Goal: Task Accomplishment & Management: Complete application form

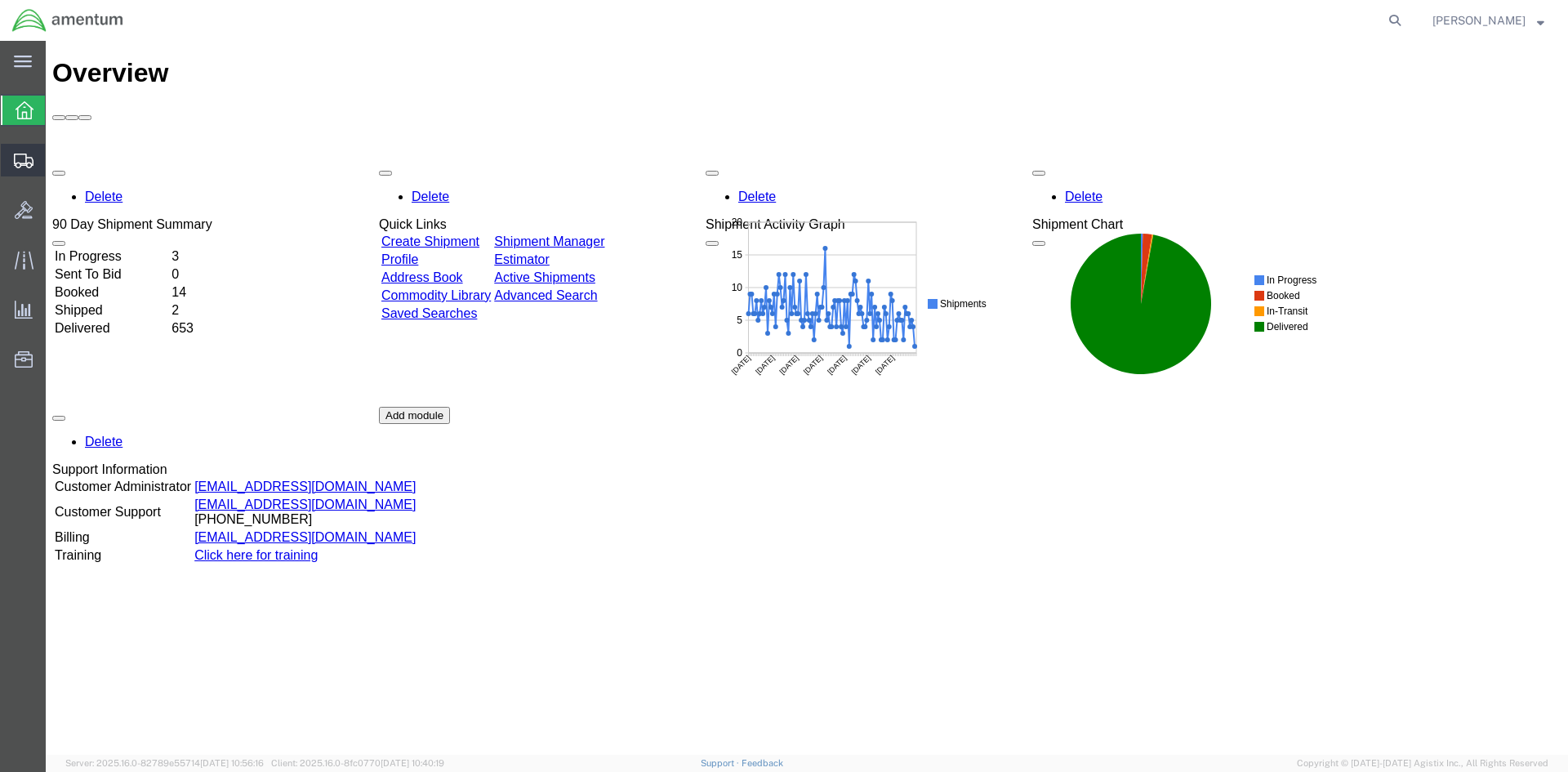
click at [0, 0] on span "Create Shipment" at bounding box center [0, 0] width 0 height 0
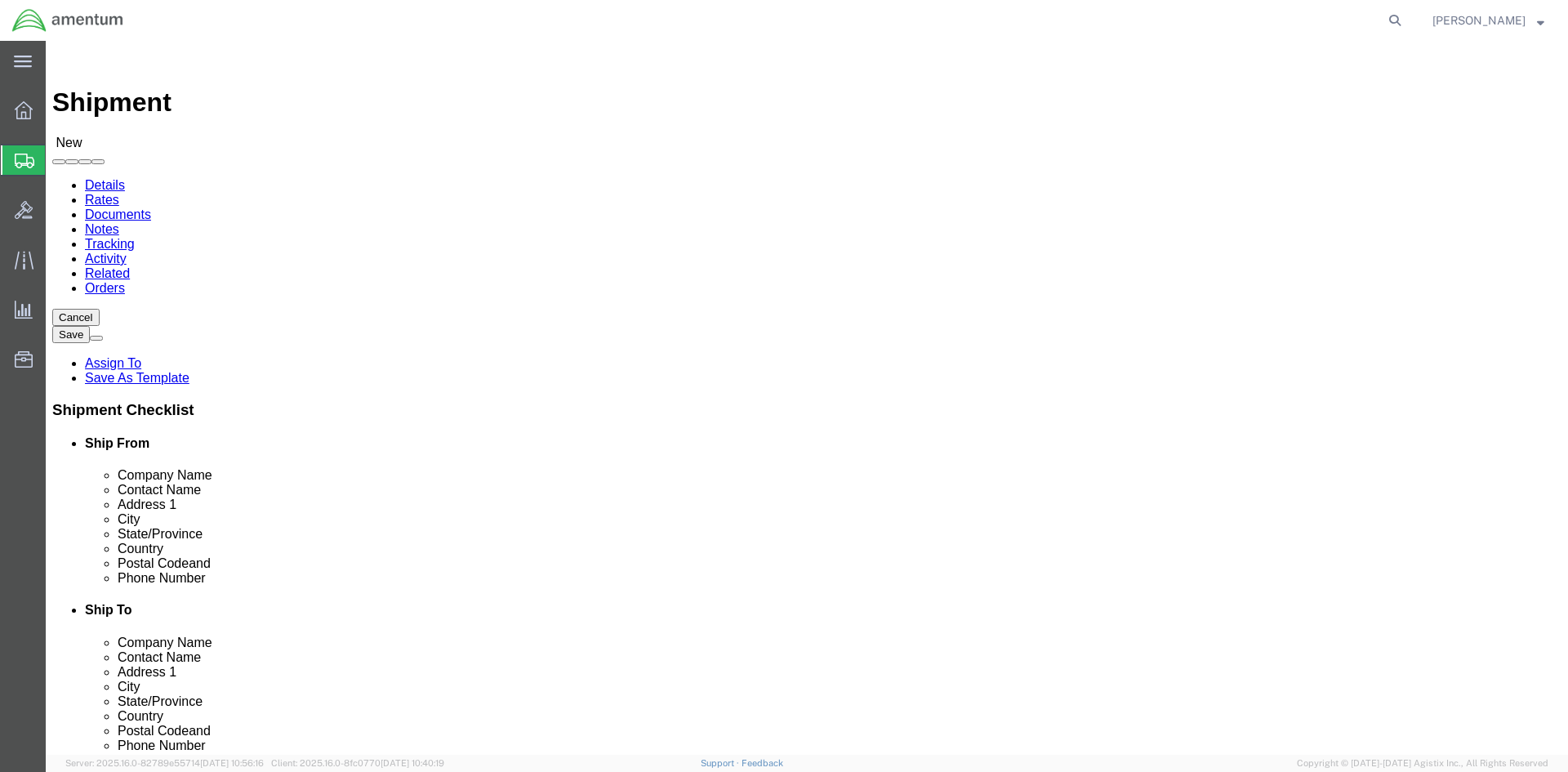
select select
select select "MYPROFILE"
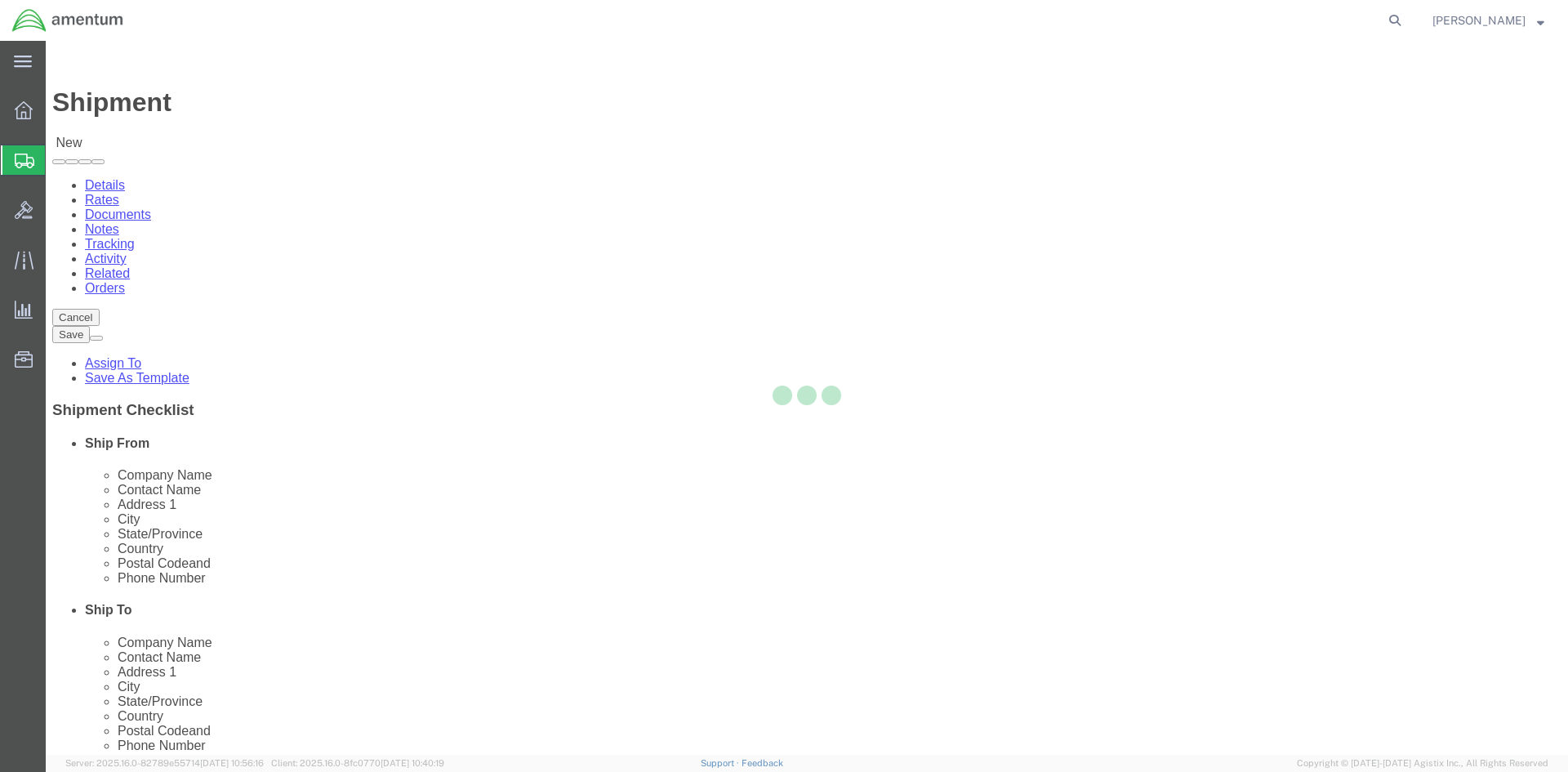
select select "[GEOGRAPHIC_DATA]"
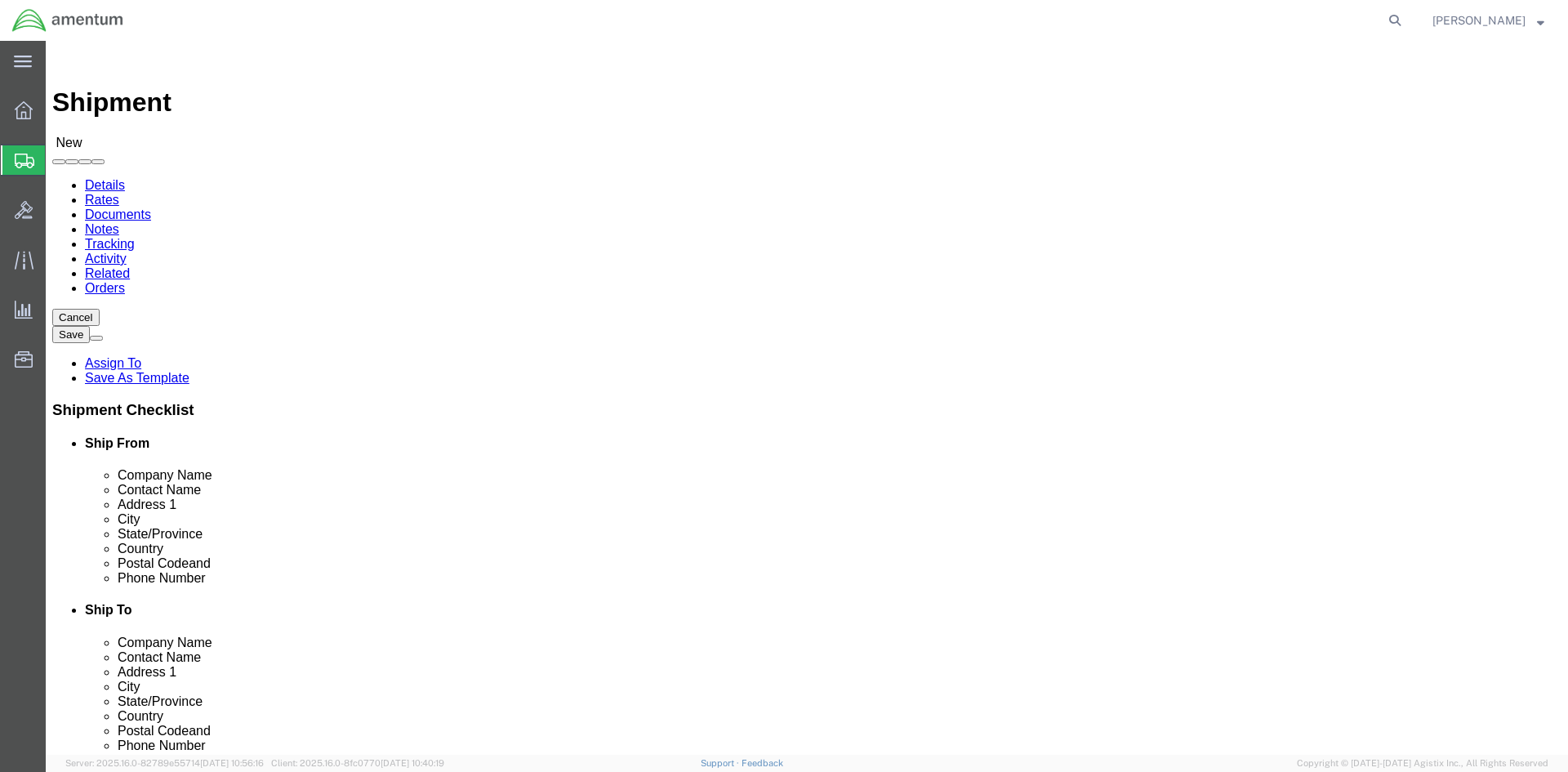
scroll to position [2123, 0]
select select "59333"
select select "AK"
select select "49831"
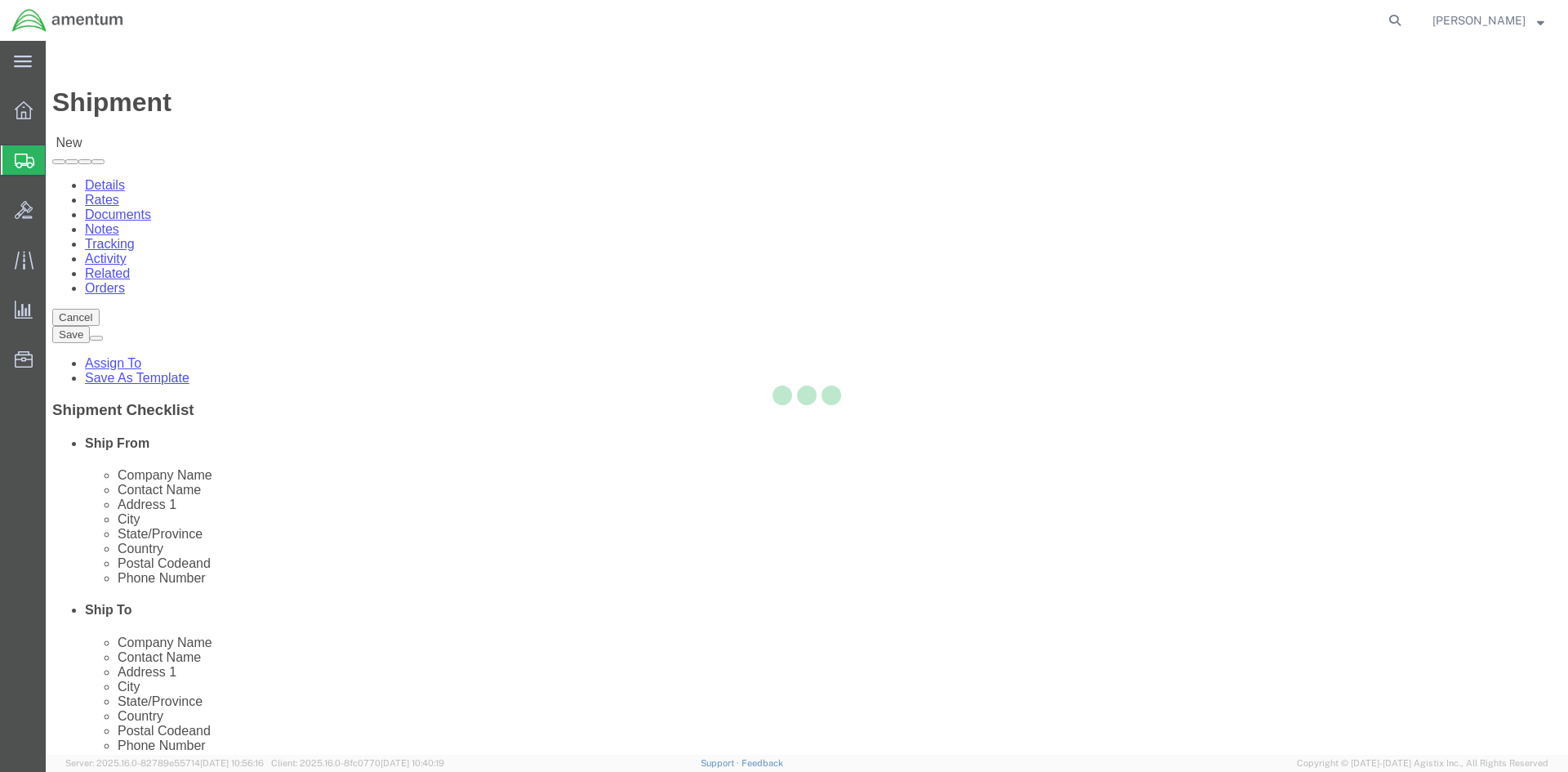
select select "[GEOGRAPHIC_DATA]"
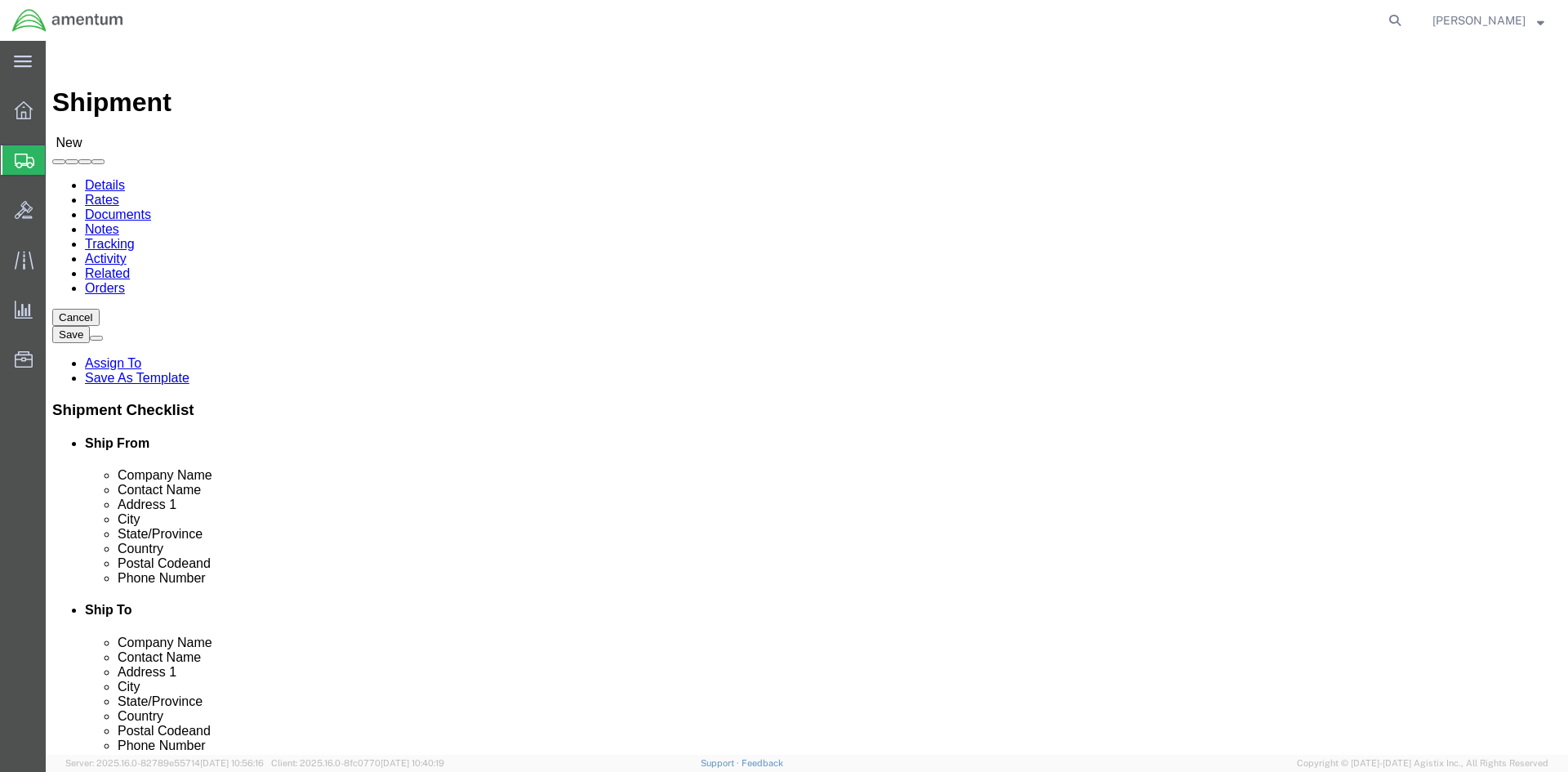
drag, startPoint x: 926, startPoint y: 339, endPoint x: 808, endPoint y: 338, distance: 118.0
click div
type input "l"
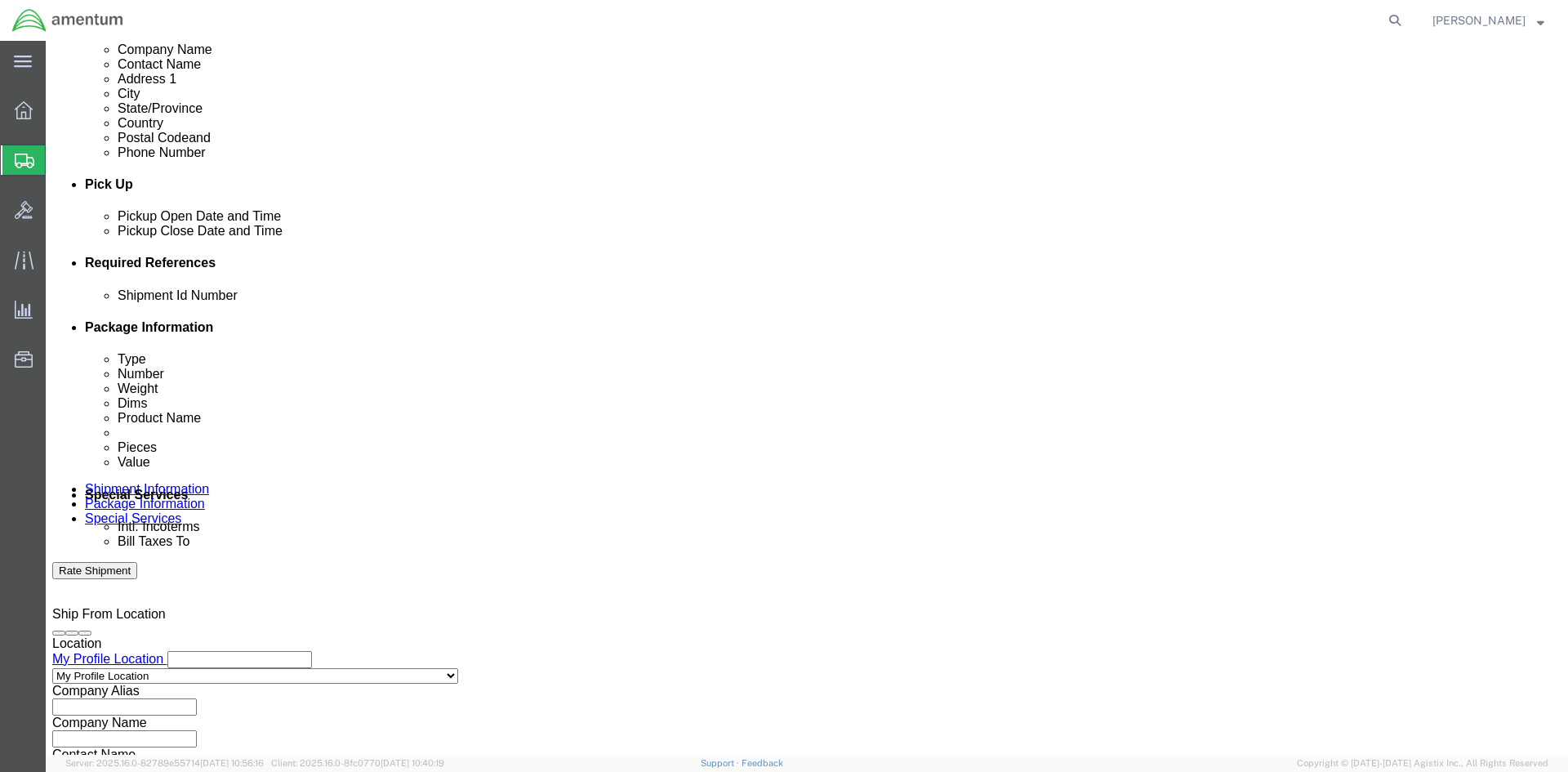
scroll to position [653, 0]
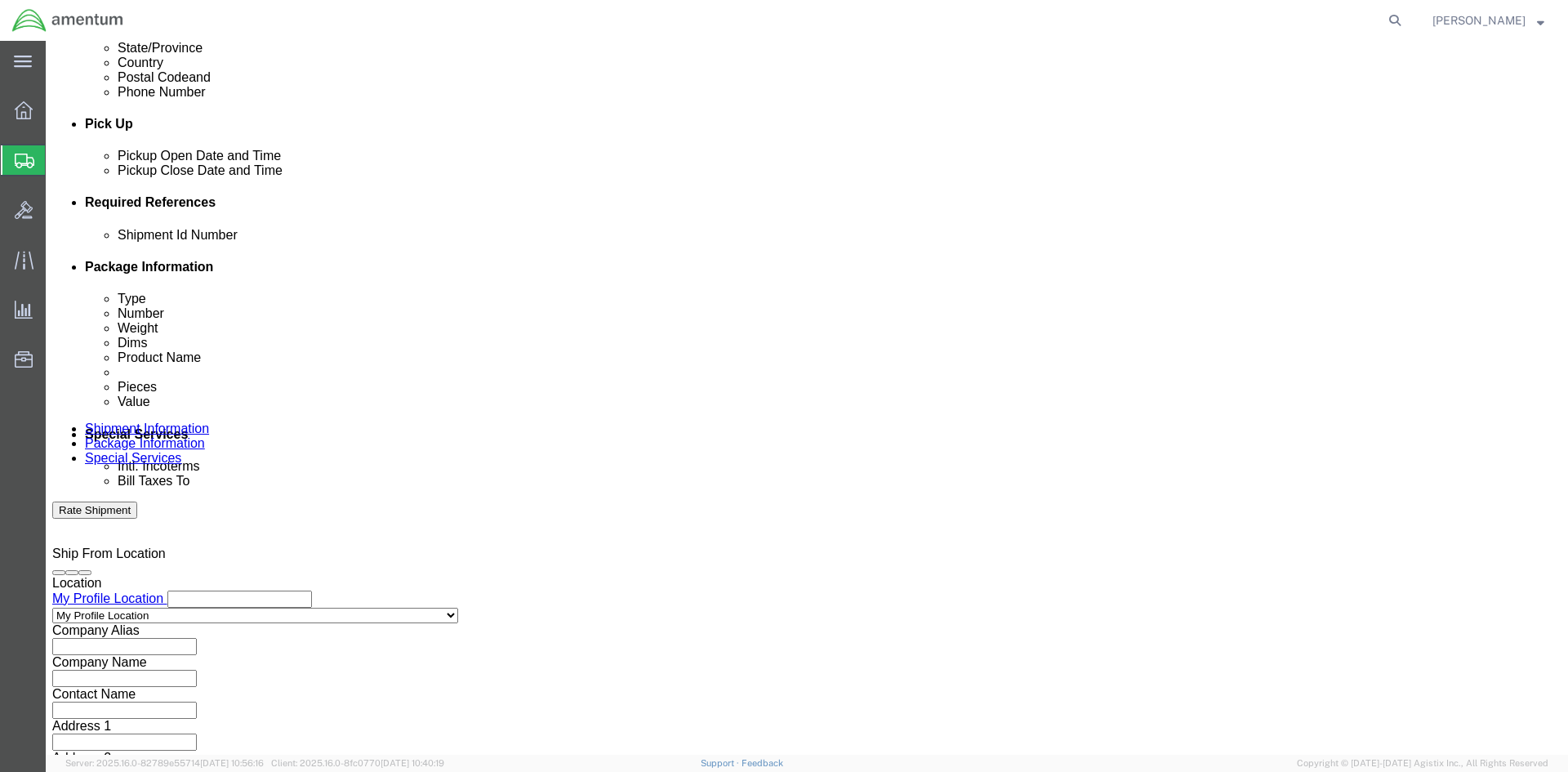
type input "[PERSON_NAME]"
click button "Continue"
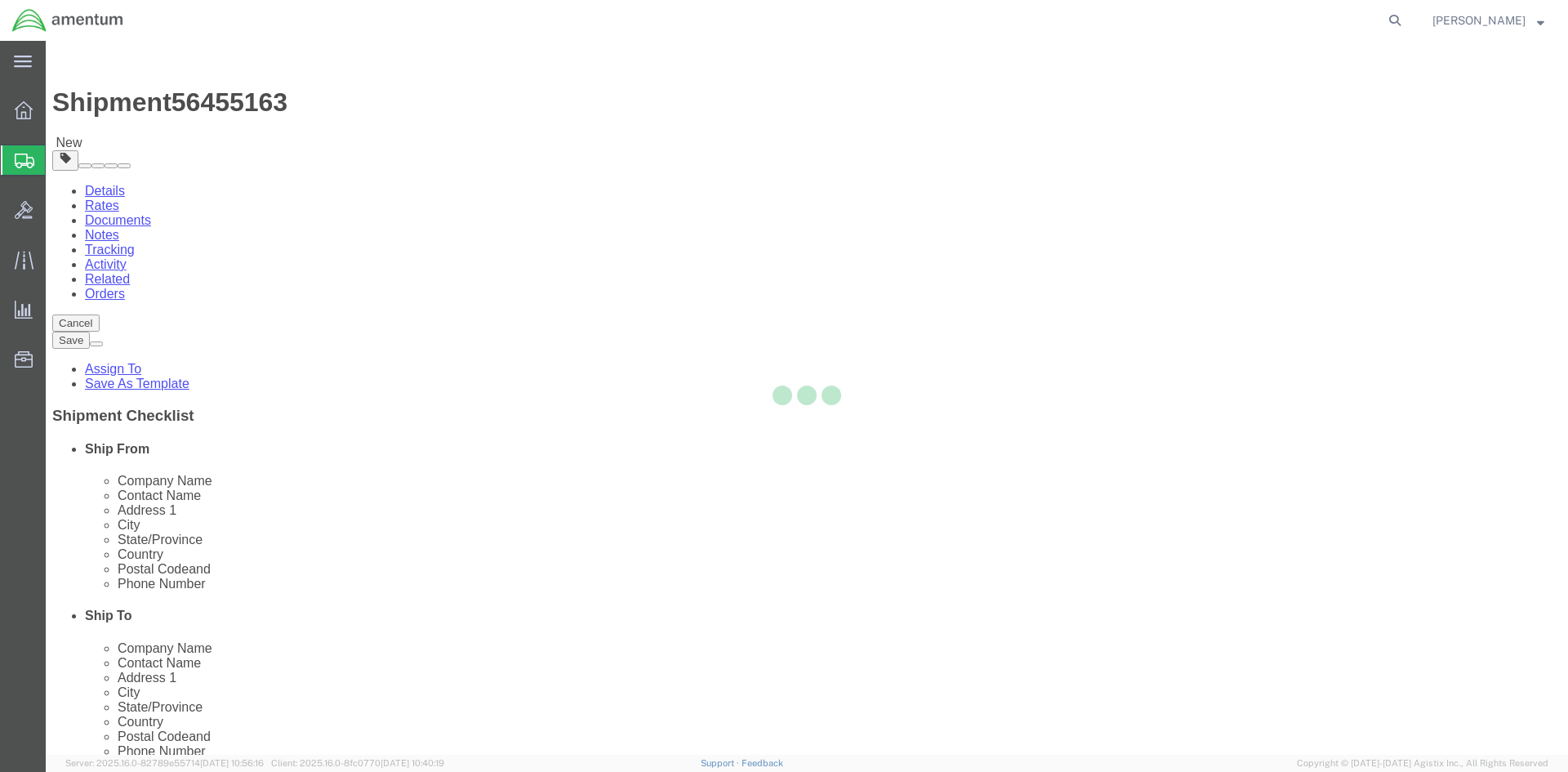
select select "CBOX"
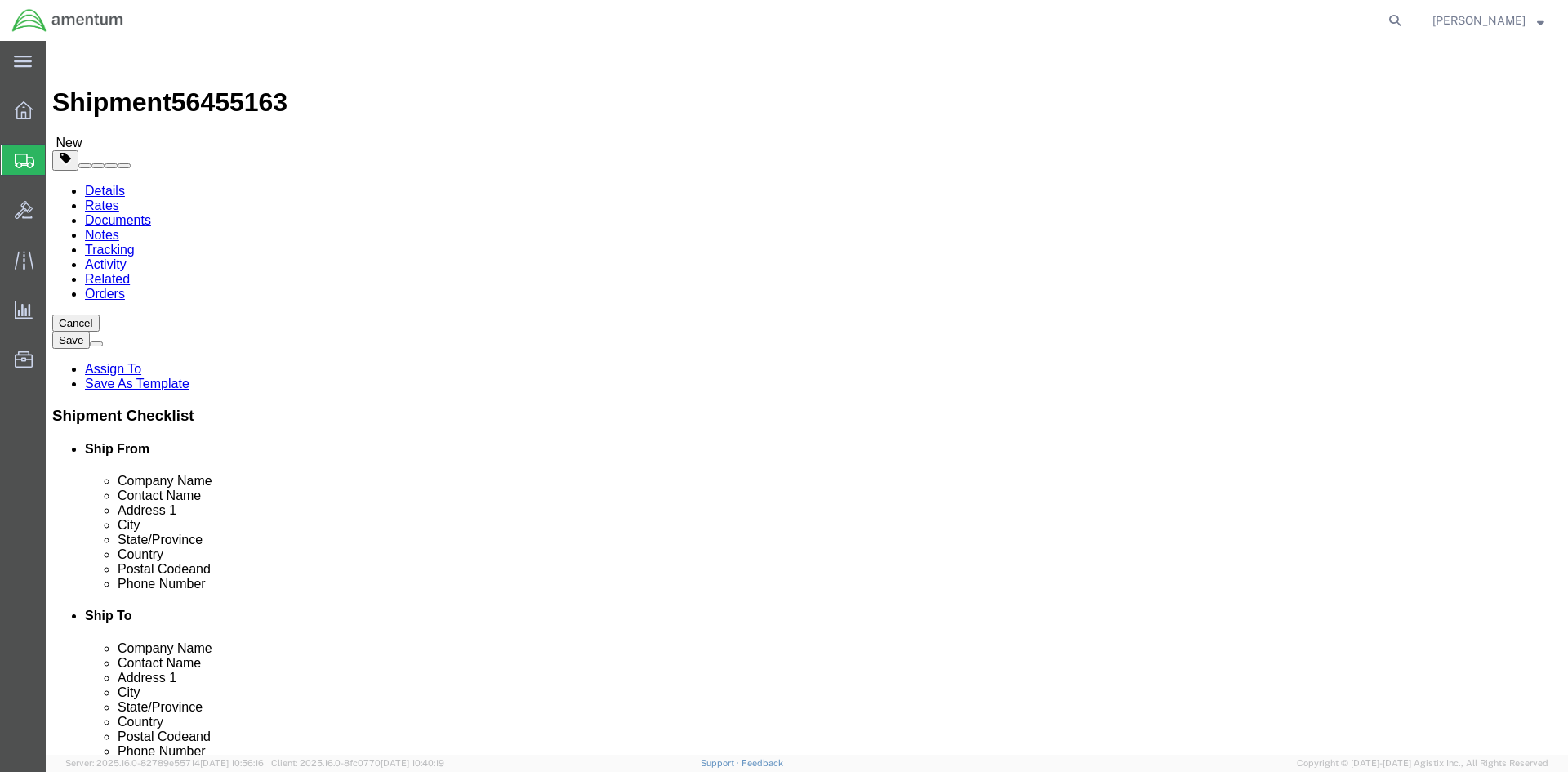
click input "text"
type input "25"
click input "text"
type input "18"
click input "text"
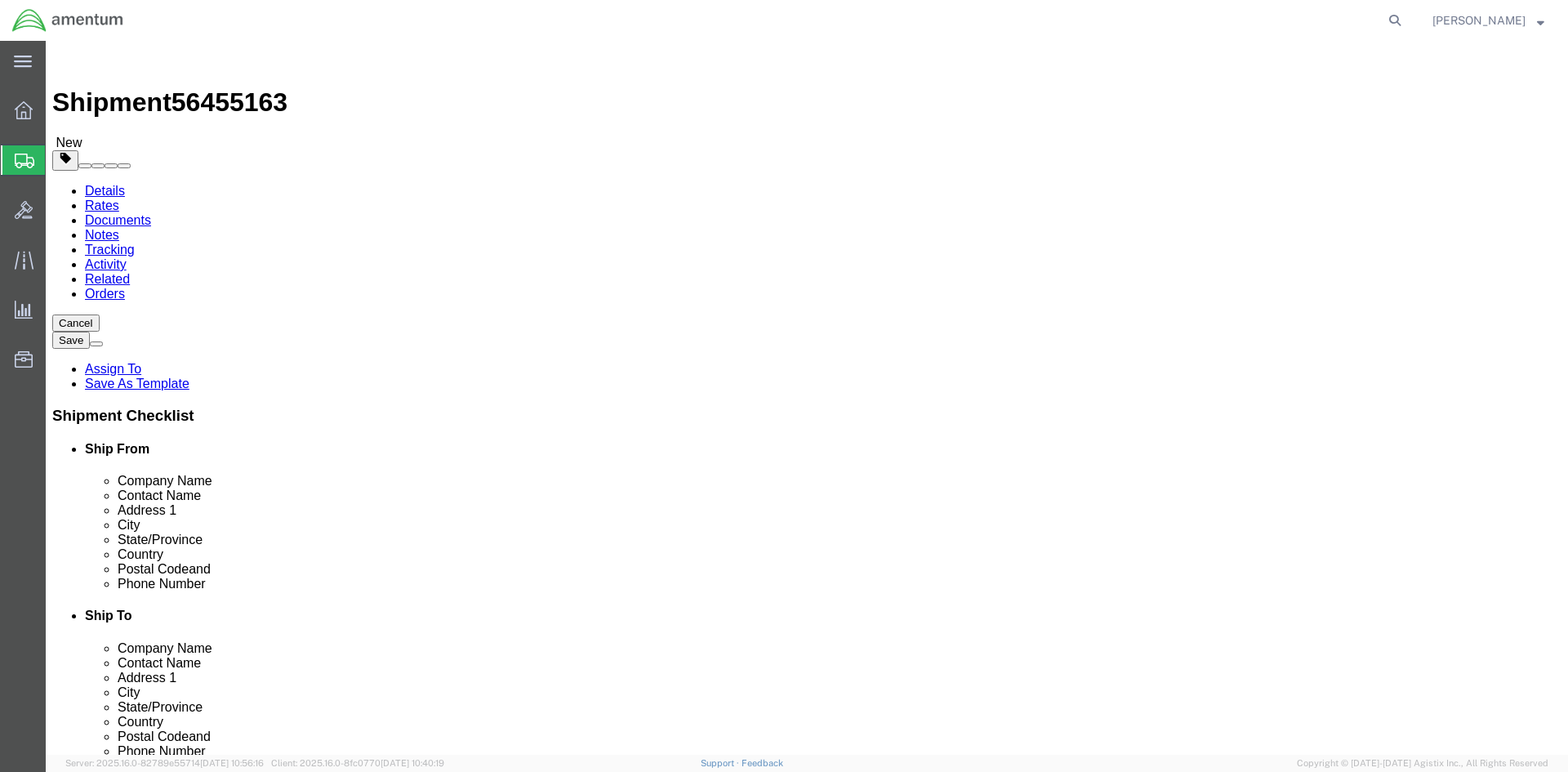
type input "19"
click input "0.00"
drag, startPoint x: 259, startPoint y: 374, endPoint x: 227, endPoint y: 379, distance: 32.4
click input "0.00"
type input "39.00"
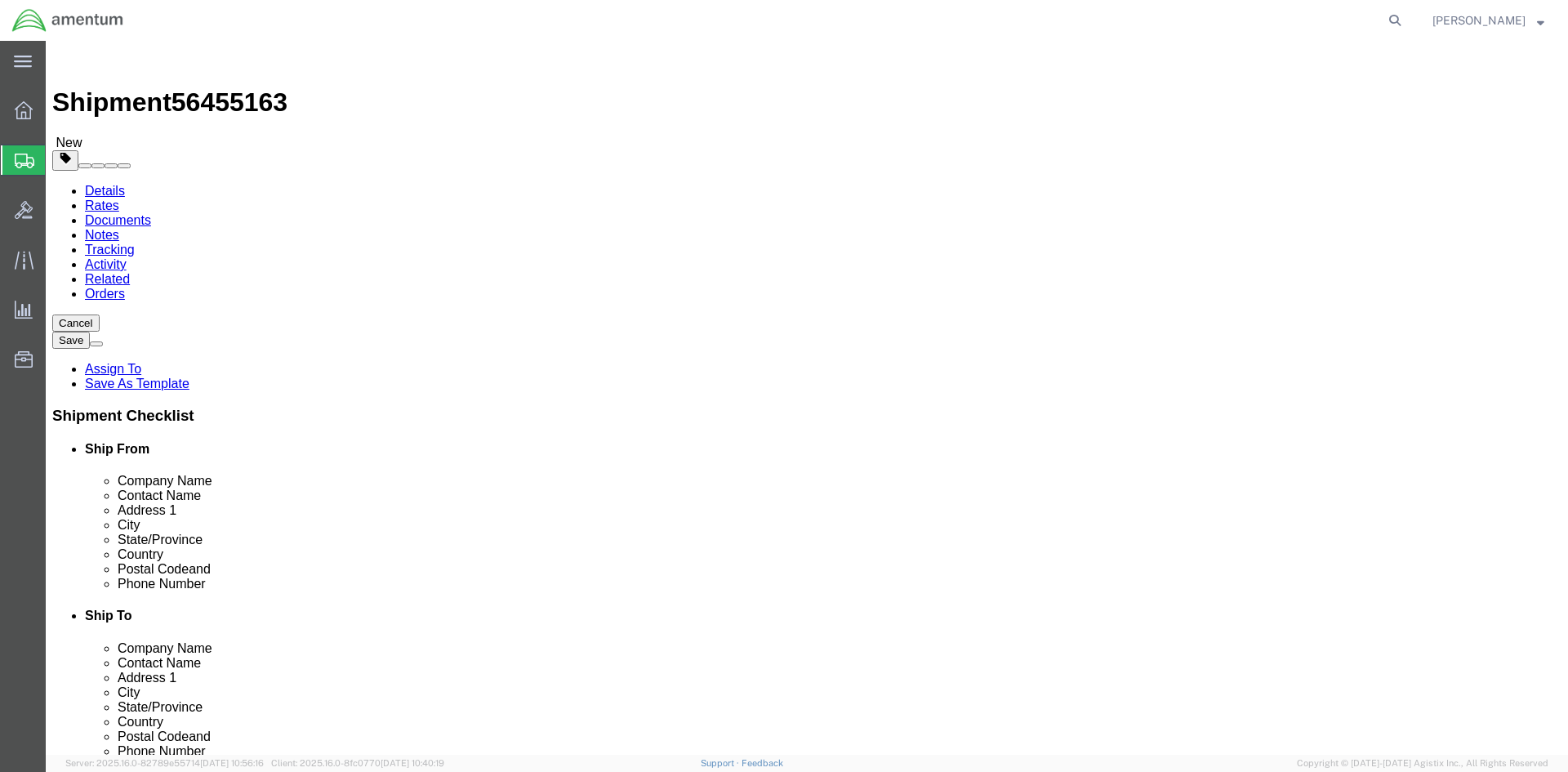
click link "Add Content"
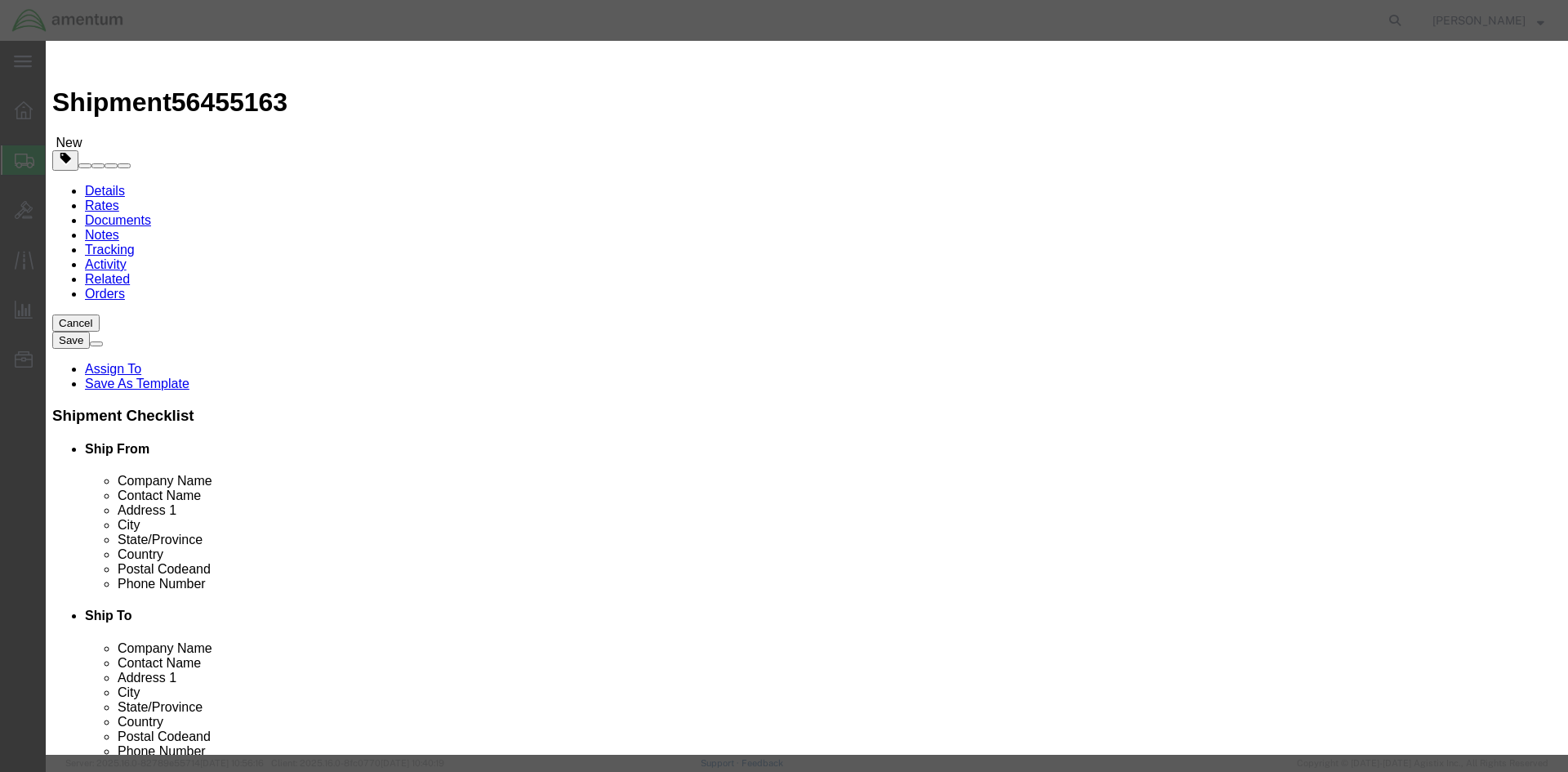
click input "text"
type input "AIRCRAFT HARVEST PARTS"
click input "0"
drag, startPoint x: 499, startPoint y: 154, endPoint x: 486, endPoint y: 153, distance: 13.0
click input "0"
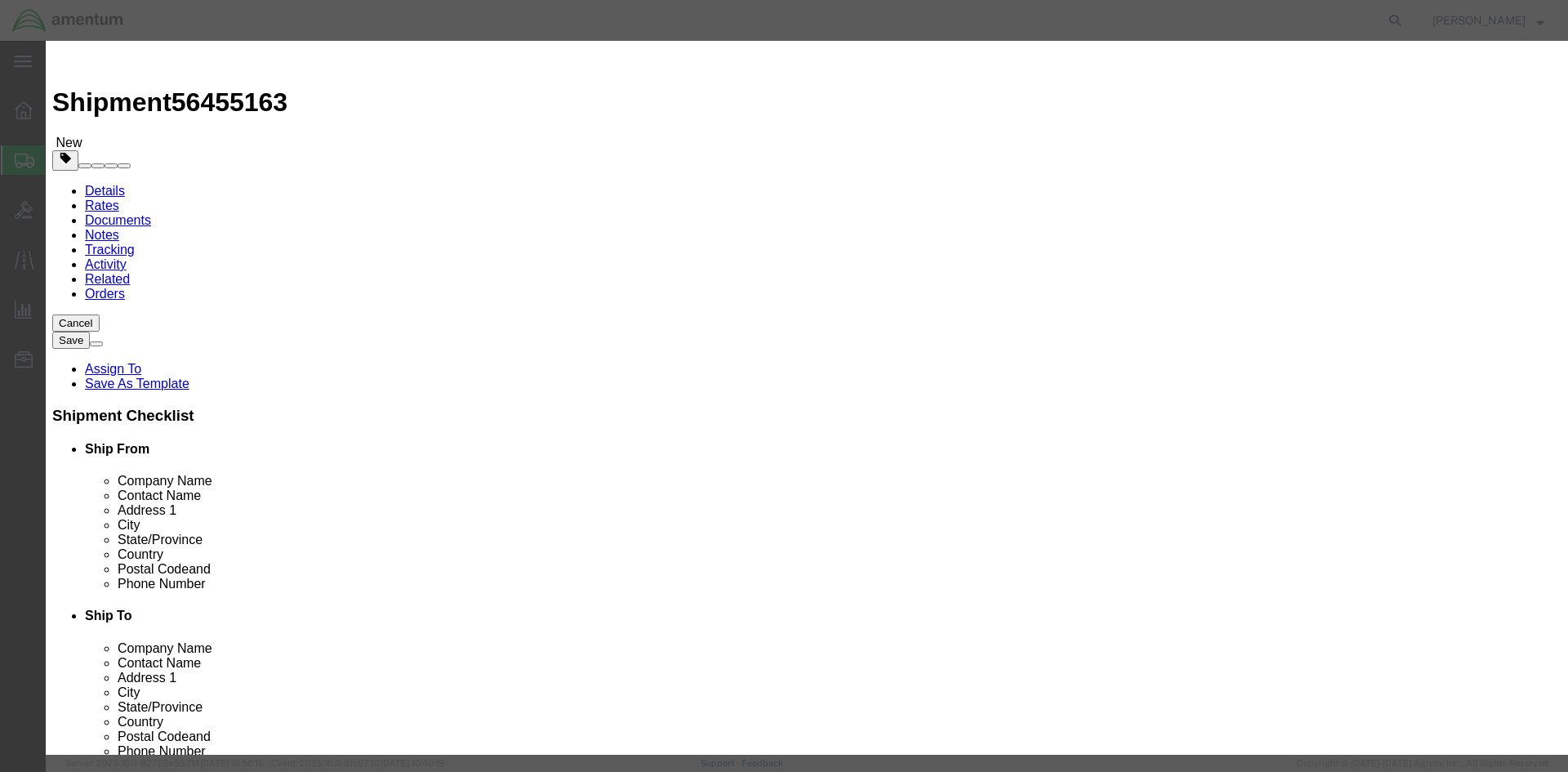
drag, startPoint x: 489, startPoint y: 156, endPoint x: 472, endPoint y: 153, distance: 17.3
click div "0"
type input "1"
click input "text"
type input "50,000.00"
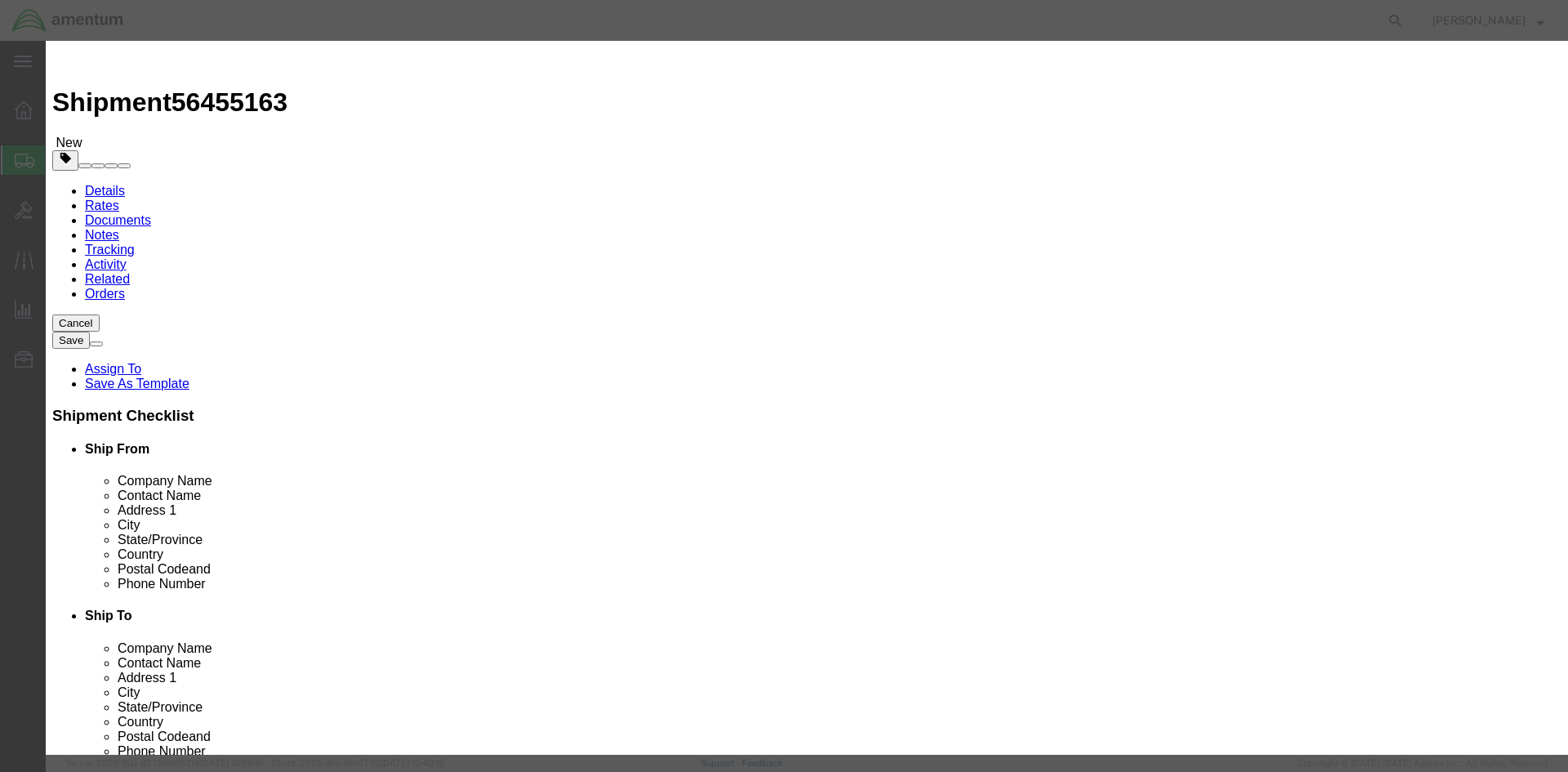
click button "Save & Close"
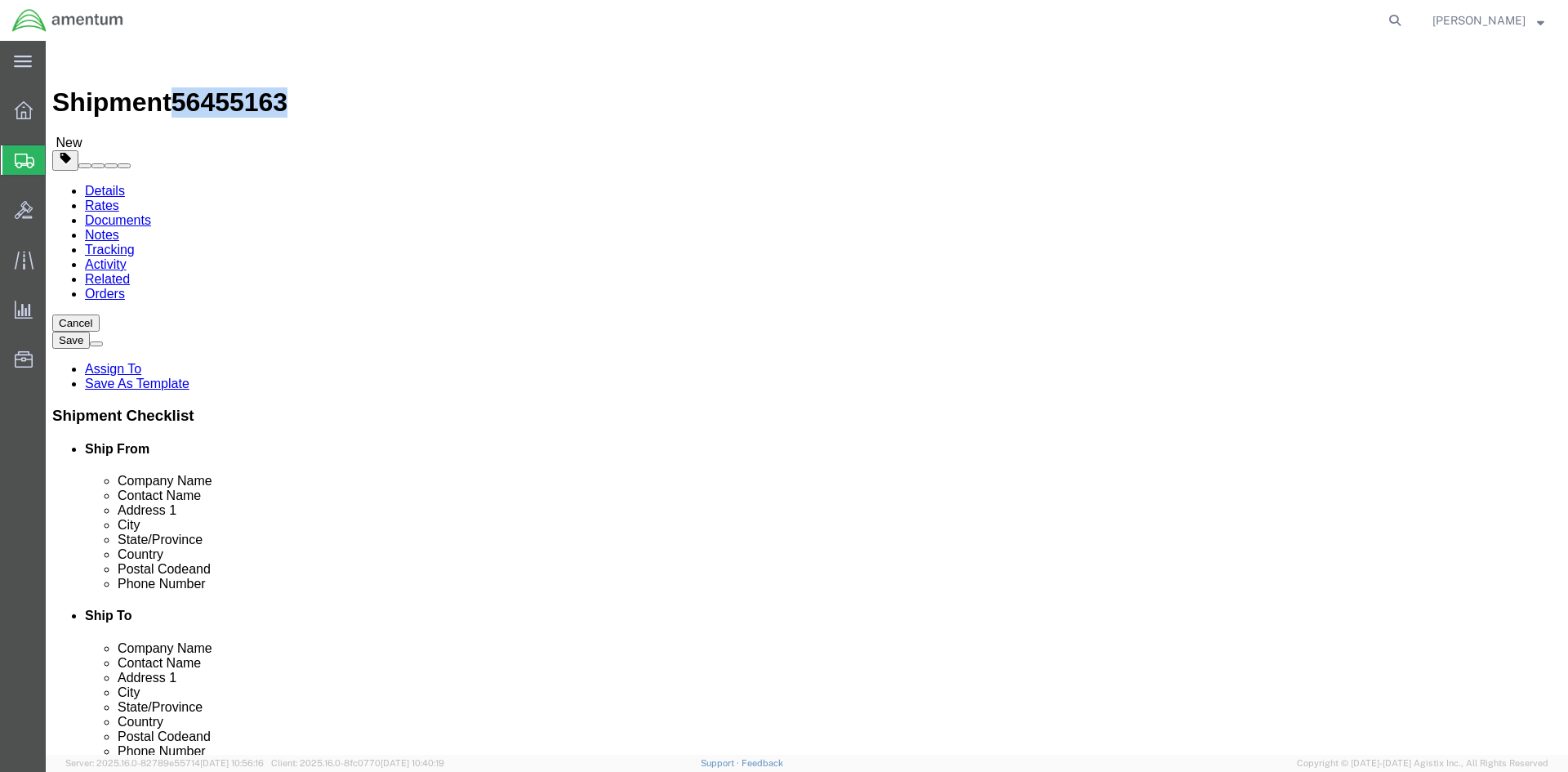
drag, startPoint x: 222, startPoint y: 20, endPoint x: 143, endPoint y: 21, distance: 79.0
click span "56455163"
copy span "56455163"
click button "Rate Shipment"
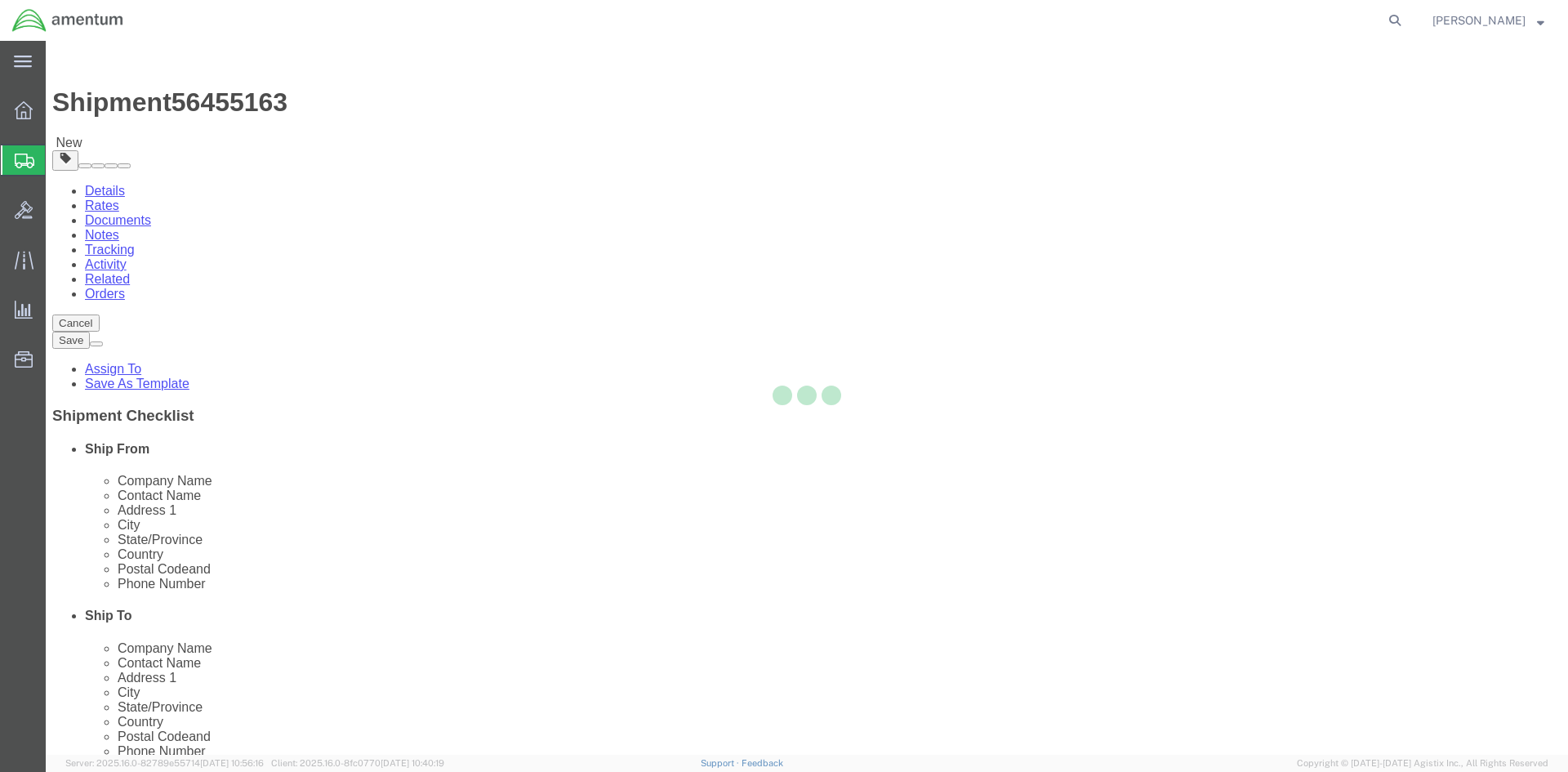
select select "49914"
select select "49831"
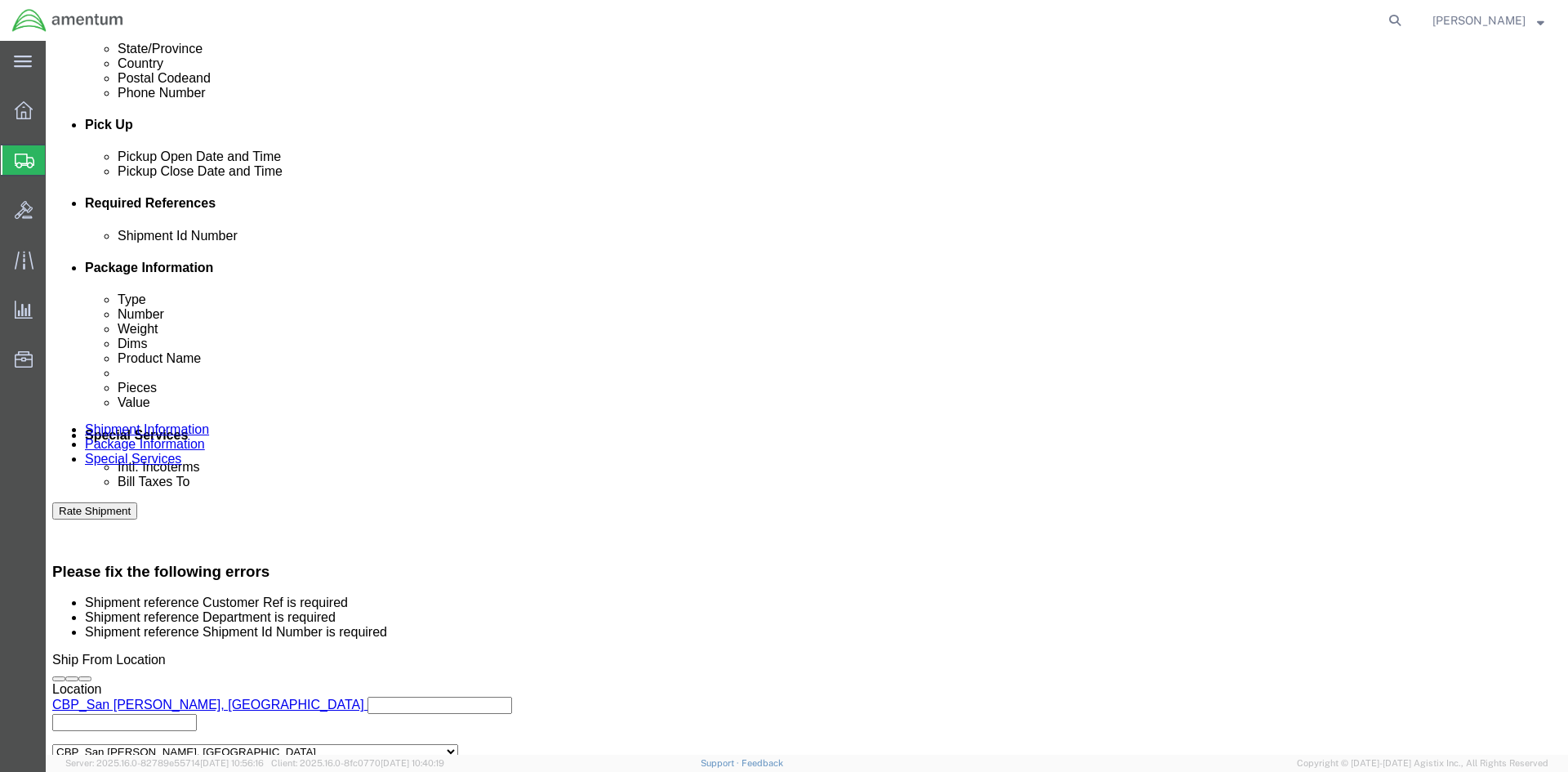
scroll to position [788, 0]
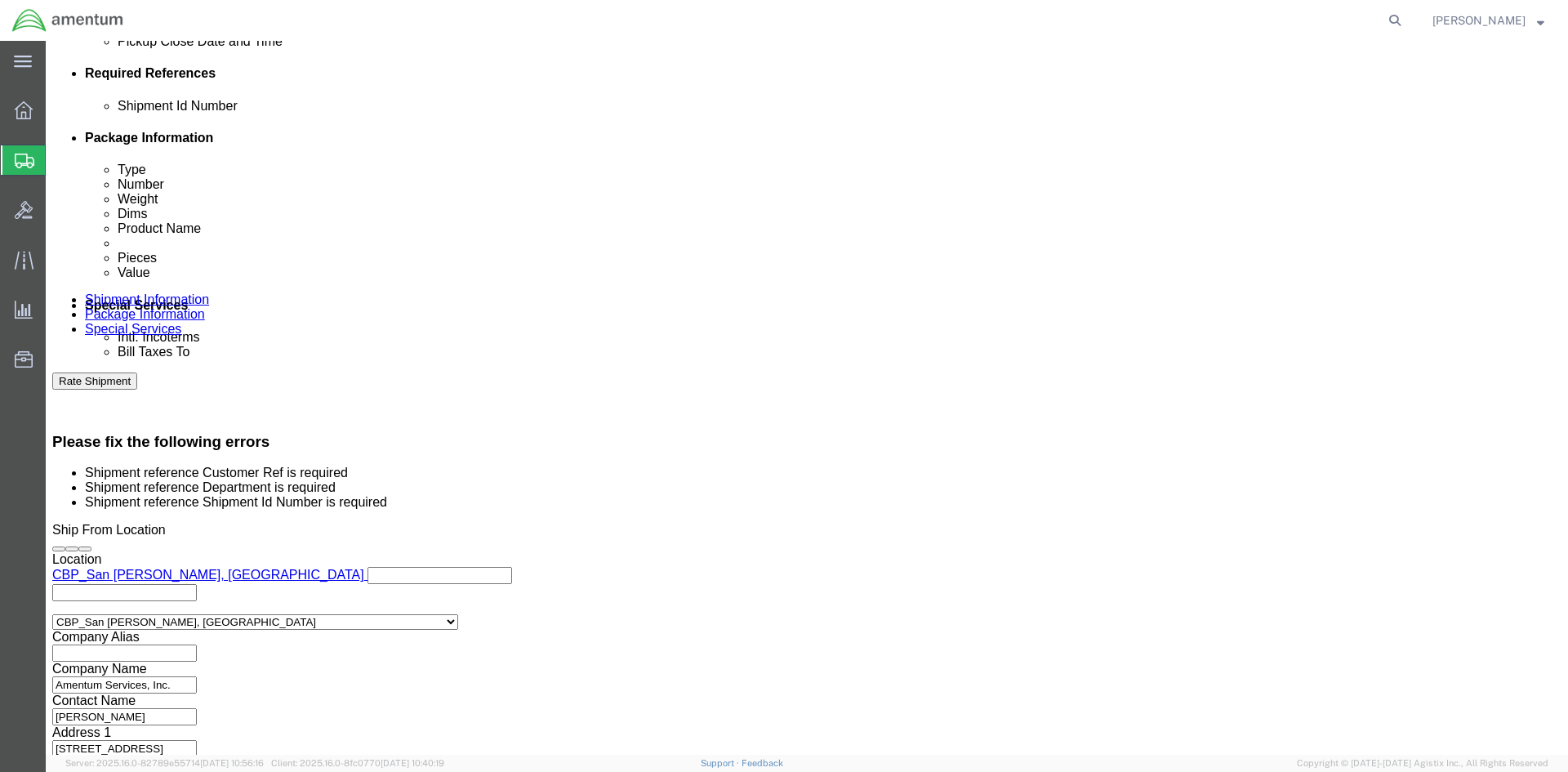
click input "text"
paste input "56455163"
type input "56455163"
click input "text"
type input "CBP"
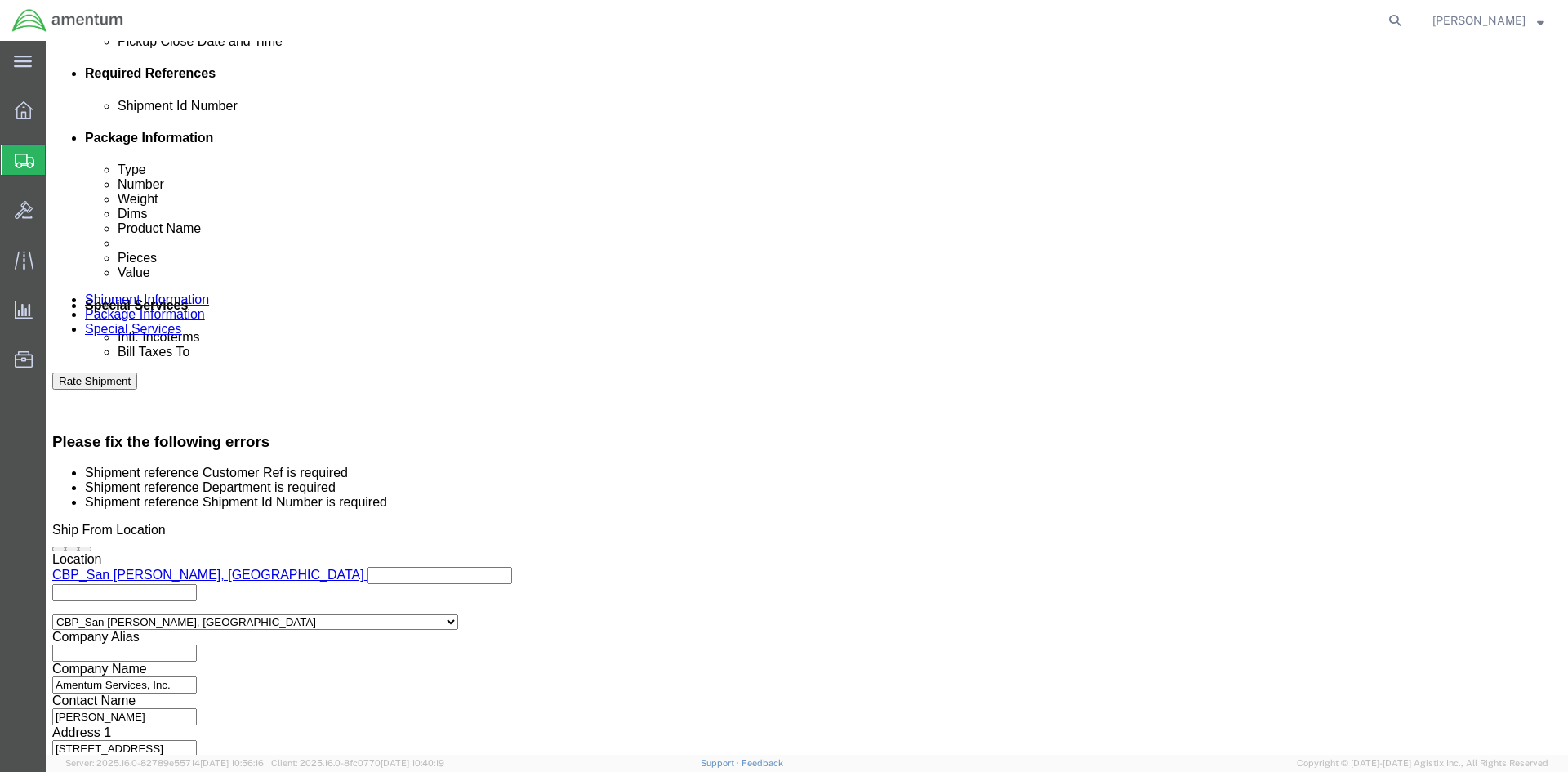
click input "text"
paste input "94209"
type input "94209"
click button "Rate Shipment"
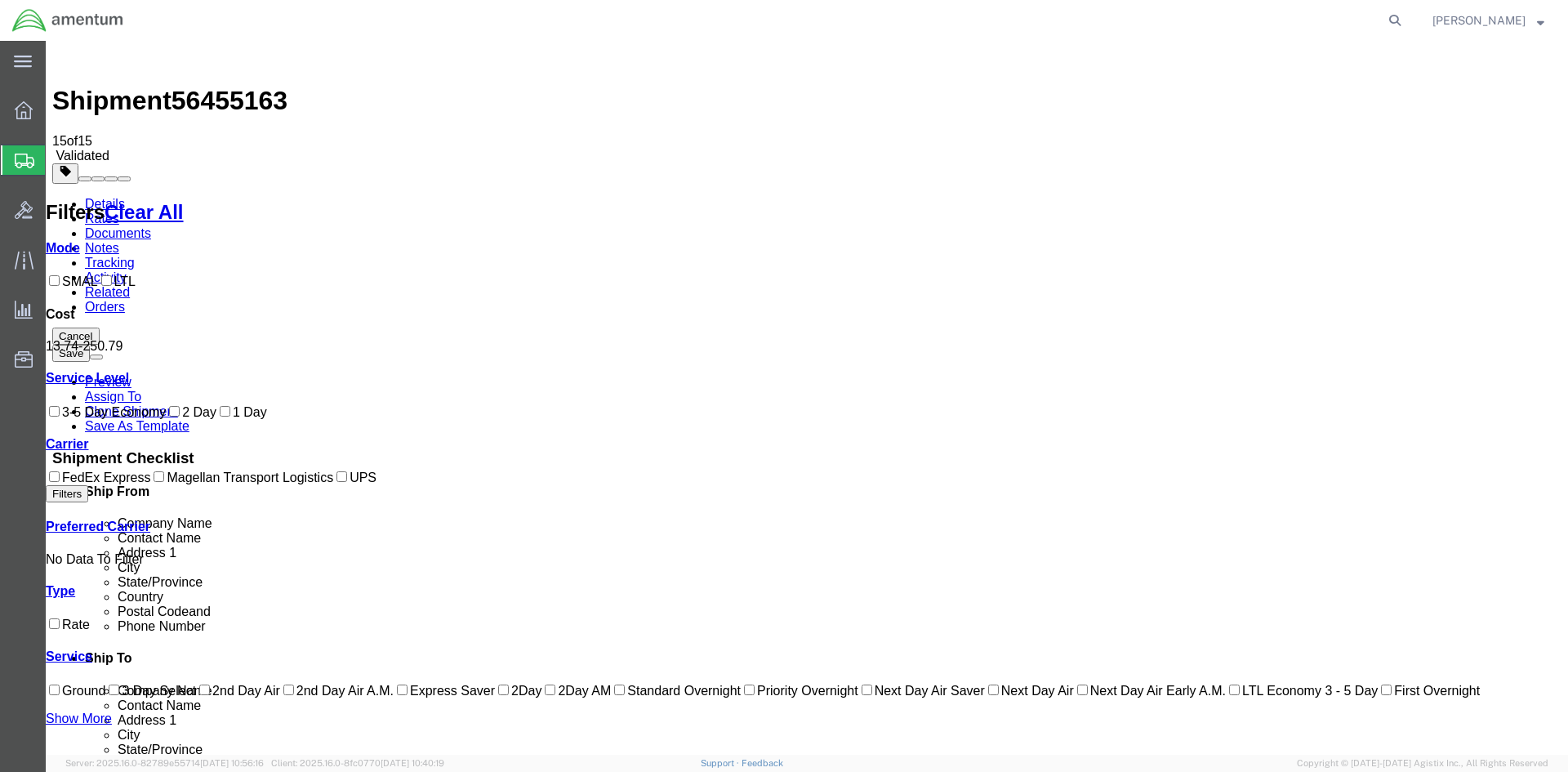
scroll to position [0, 0]
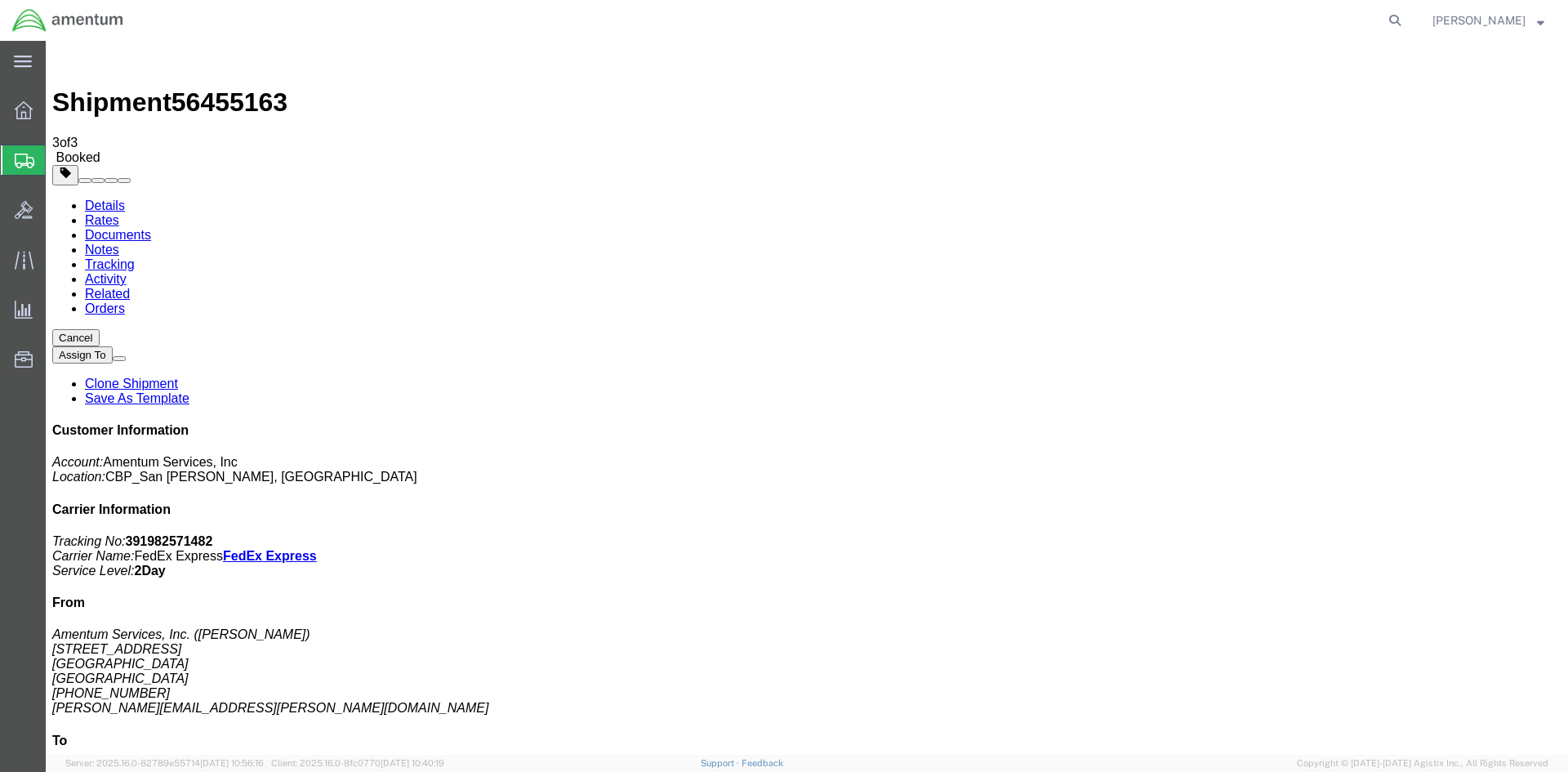
drag, startPoint x: 179, startPoint y: 258, endPoint x: 746, endPoint y: 325, distance: 570.9
